Goal: Information Seeking & Learning: Learn about a topic

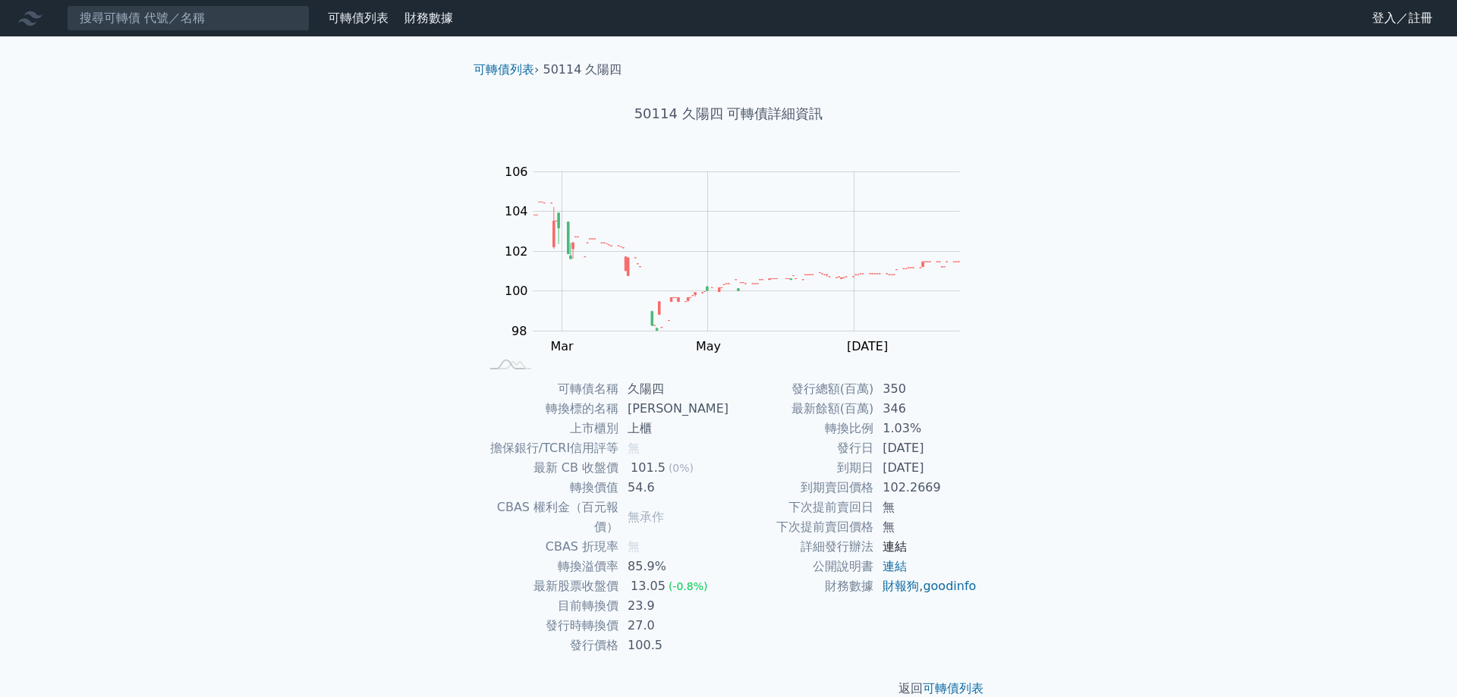
click at [894, 553] on link "連結" at bounding box center [894, 546] width 24 height 14
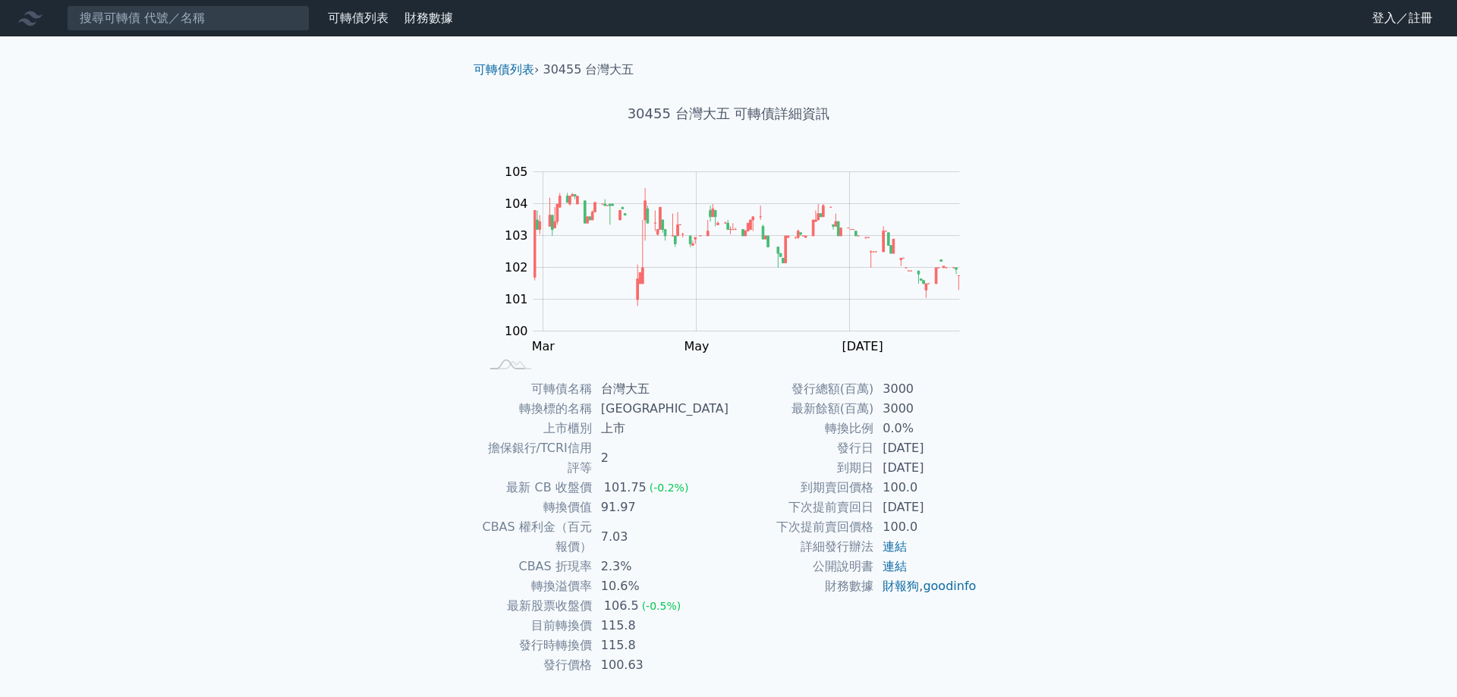
drag, startPoint x: 959, startPoint y: 513, endPoint x: 844, endPoint y: 479, distance: 120.0
click at [844, 479] on tbody "發行總額(百萬) 3000 最新餘額(百萬) 3000 轉換比例 0.0% 發行日 2025-02-25 到期日 2030-02-25 到期賣回價格 100.…" at bounding box center [852, 487] width 249 height 217
click at [1026, 519] on div "可轉債列表 財務數據 可轉債列表 財務數據 登入／註冊 登入／註冊 可轉債列表 › 30455 台灣大五 30455 台灣大五 可轉債詳細資訊 Zoom Ou…" at bounding box center [728, 371] width 1457 height 742
drag, startPoint x: 951, startPoint y: 530, endPoint x: 779, endPoint y: 507, distance: 173.1
click at [779, 507] on tbody "發行總額(百萬) 3000 最新餘額(百萬) 3000 轉換比例 0.0% 發行日 2025-02-25 到期日 2030-02-25 到期賣回價格 100.…" at bounding box center [852, 487] width 249 height 217
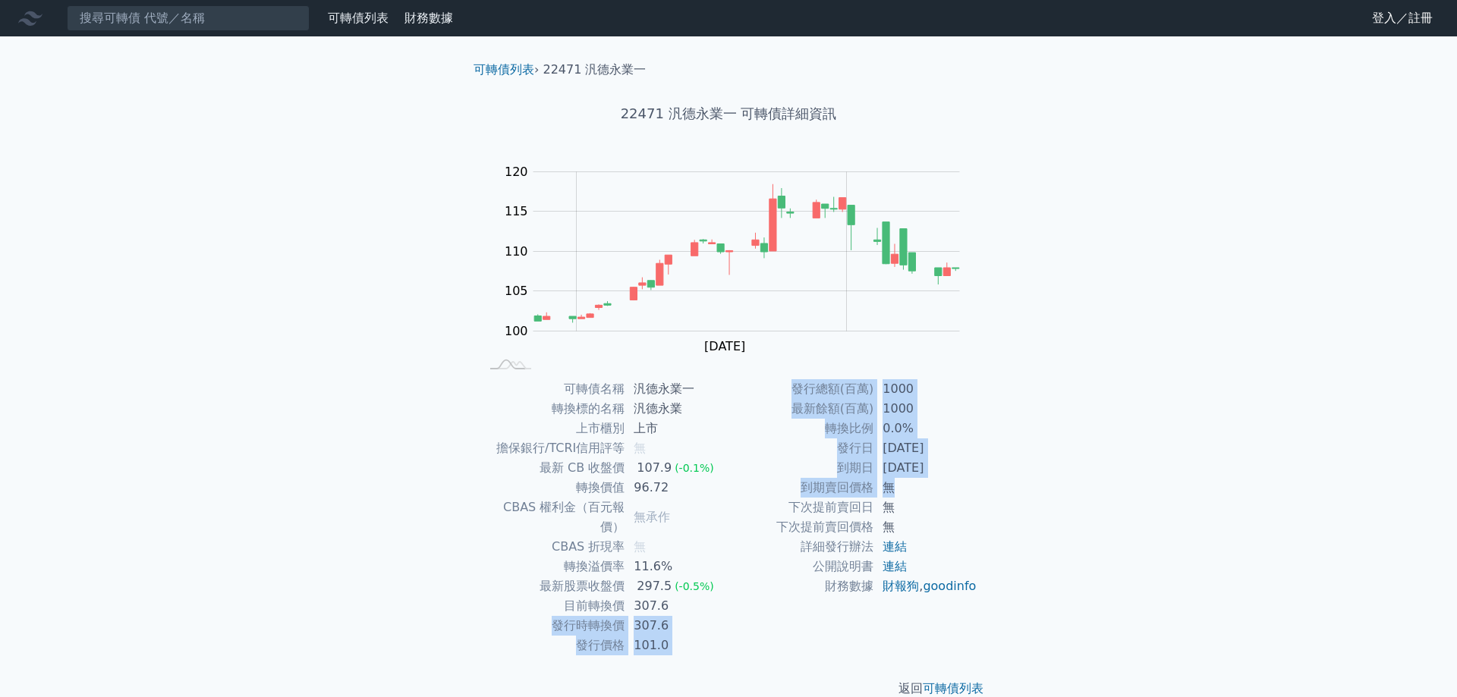
drag, startPoint x: 693, startPoint y: 589, endPoint x: 928, endPoint y: 487, distance: 256.5
click at [928, 487] on div "可轉債名稱 汎德永業一 轉換標的名稱 汎德永業 上市櫃別 上市 擔保銀行/TCRI信用評等 無 最新 CB 收盤價 107.9 (-0.1%) 轉換價值 96…" at bounding box center [728, 517] width 534 height 276
click at [958, 486] on td "無" at bounding box center [925, 488] width 104 height 20
